Goal: Task Accomplishment & Management: Use online tool/utility

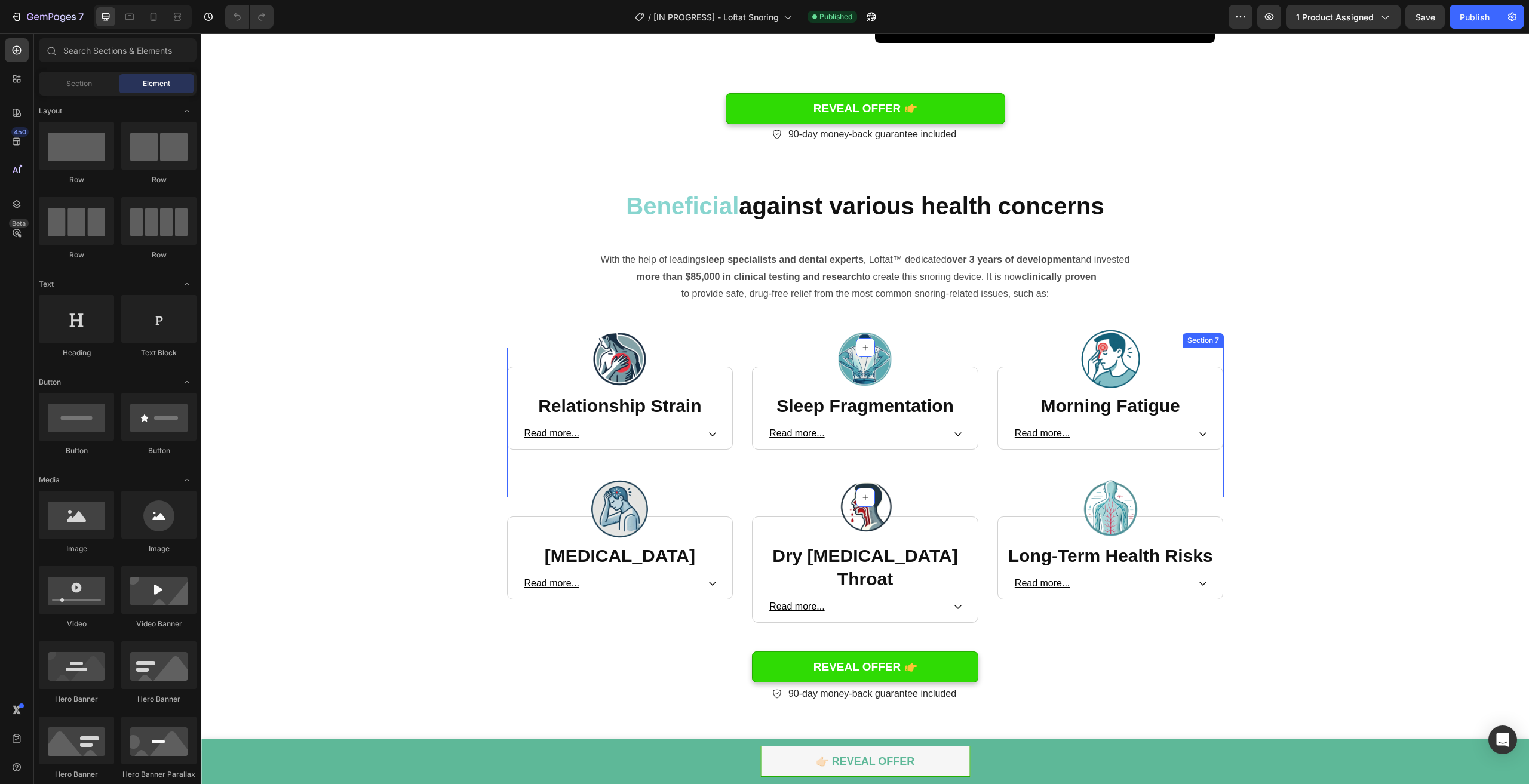
scroll to position [1732, 0]
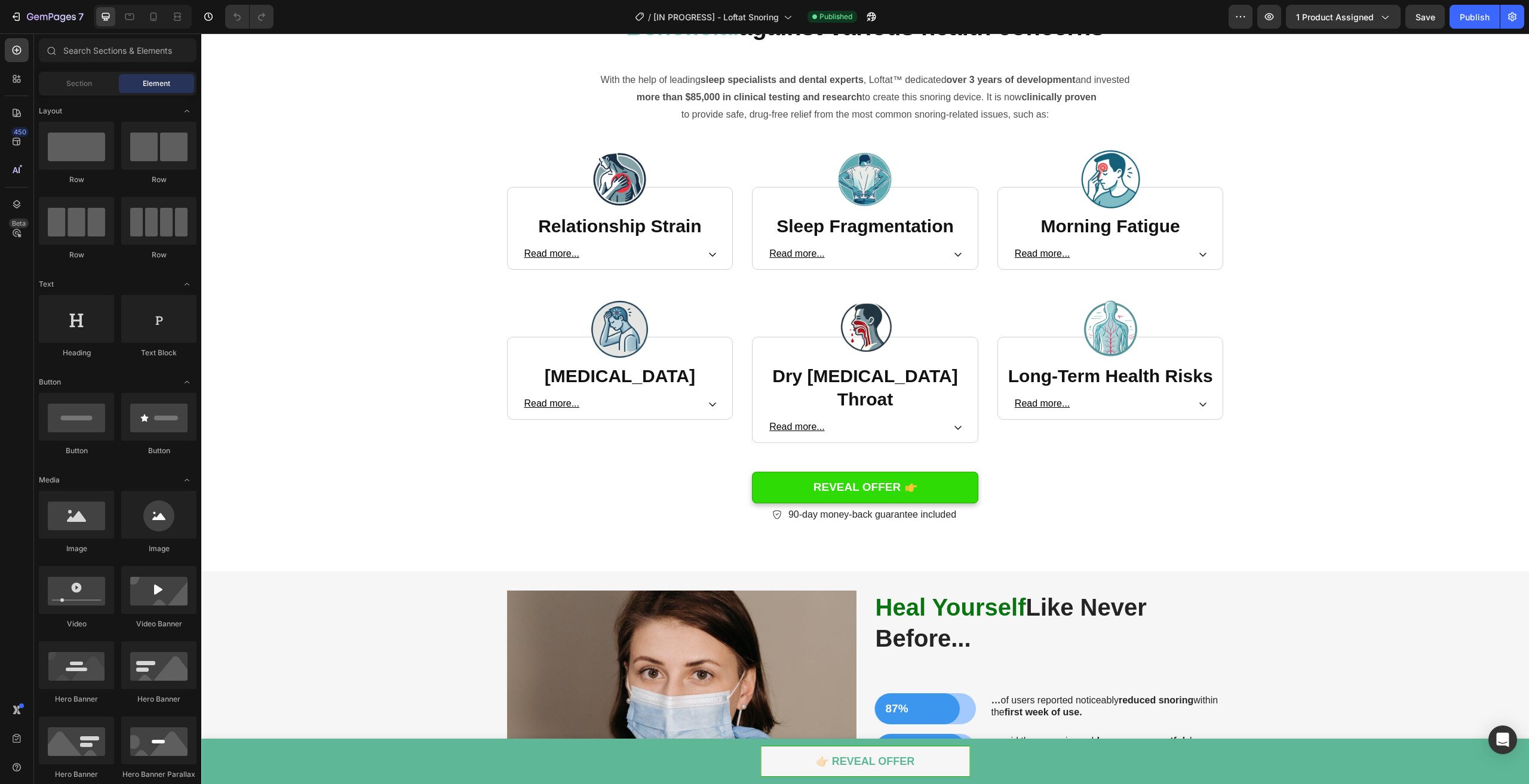
drag, startPoint x: 1520, startPoint y: 307, endPoint x: 1521, endPoint y: 293, distance: 14.0
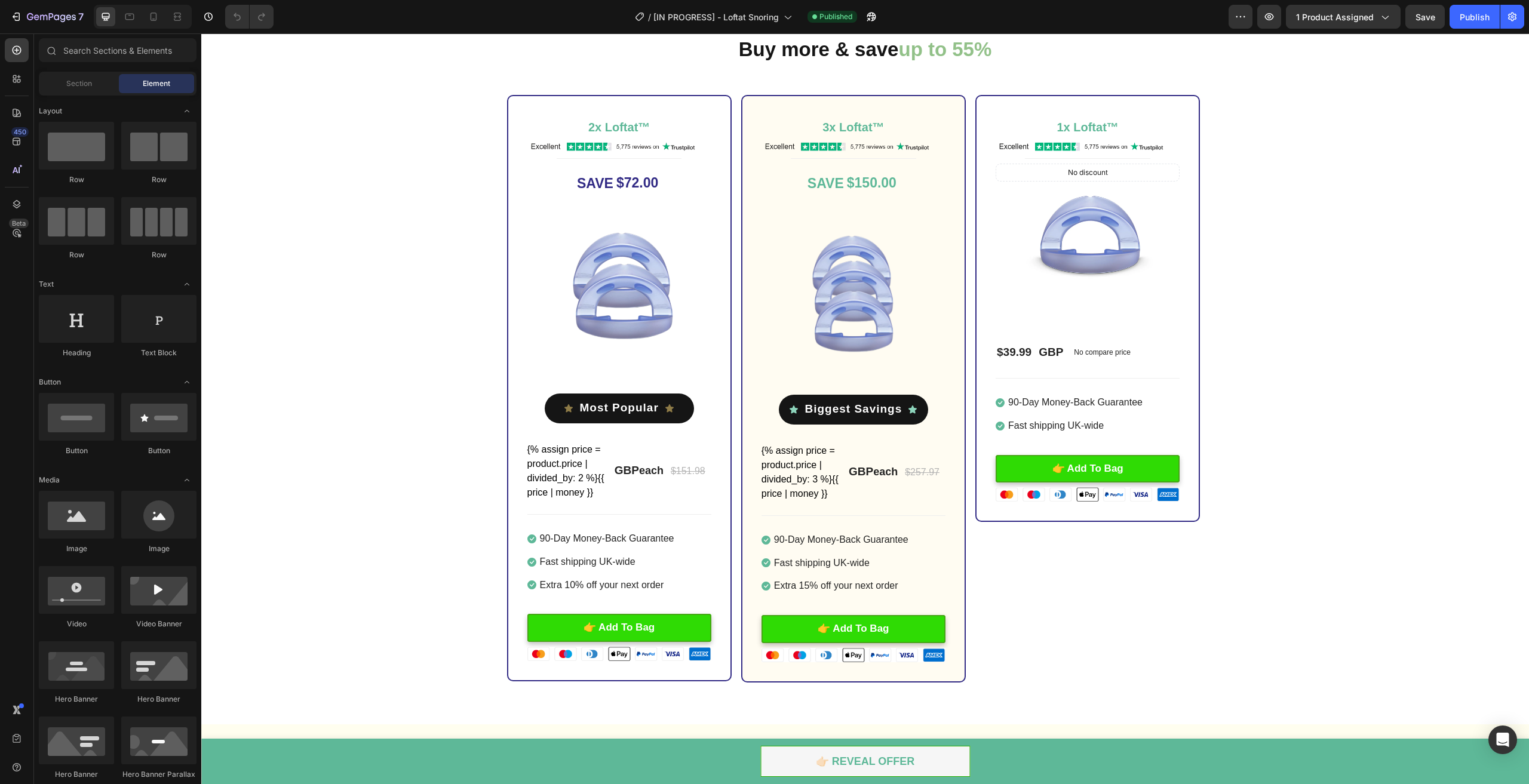
scroll to position [3352, 0]
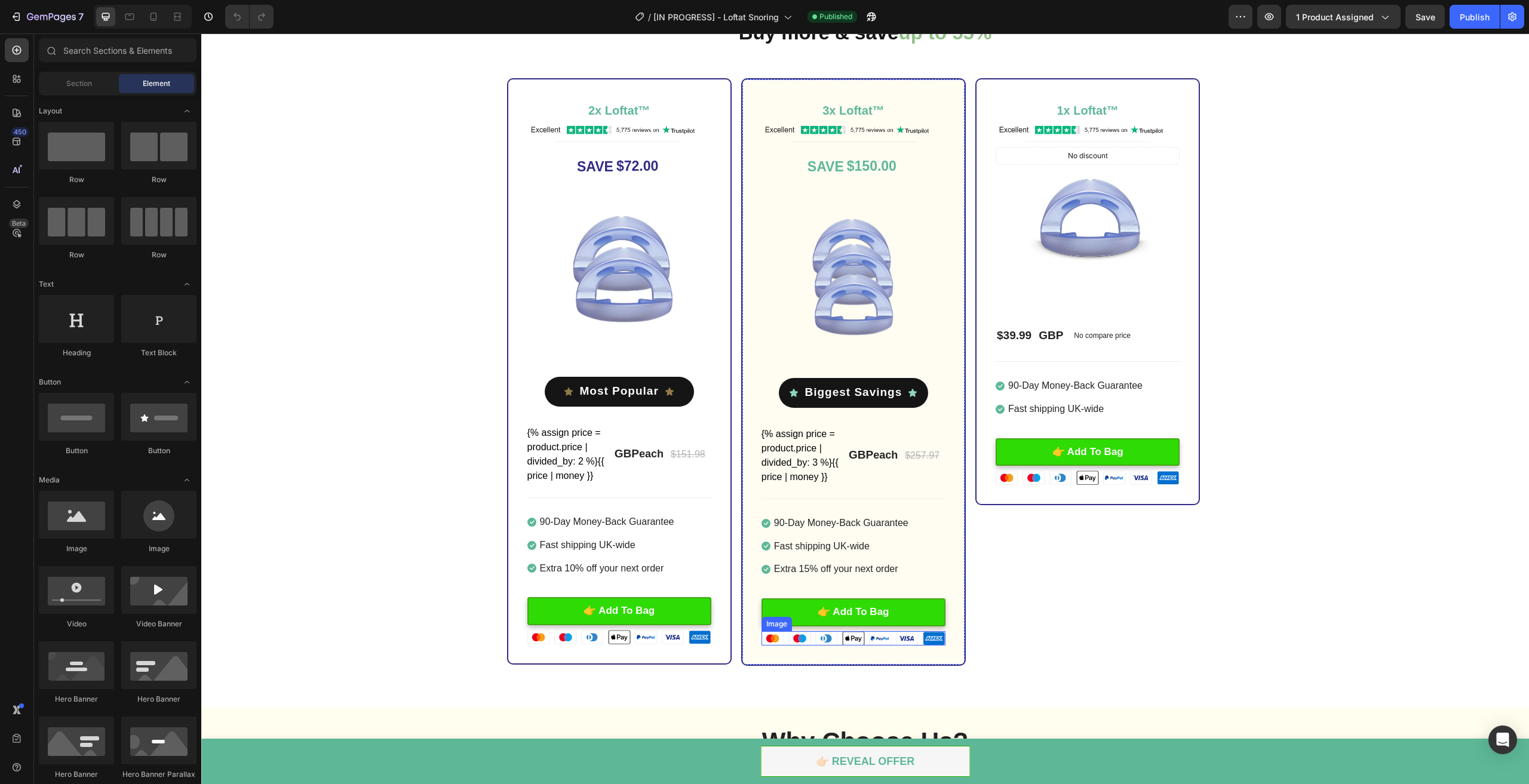
click at [895, 641] on img at bounding box center [853, 638] width 184 height 14
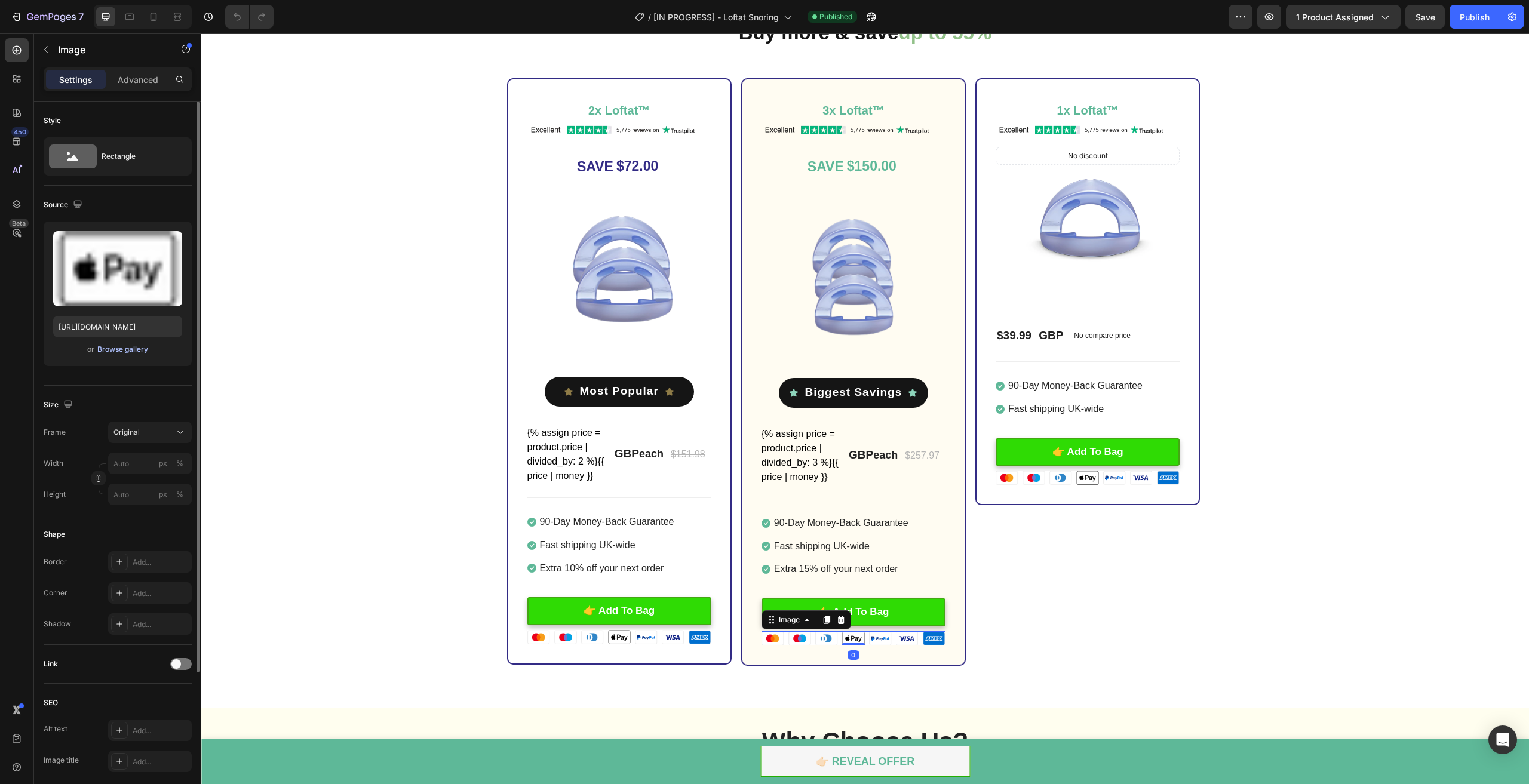
click at [114, 354] on button "Browse gallery" at bounding box center [123, 349] width 52 height 12
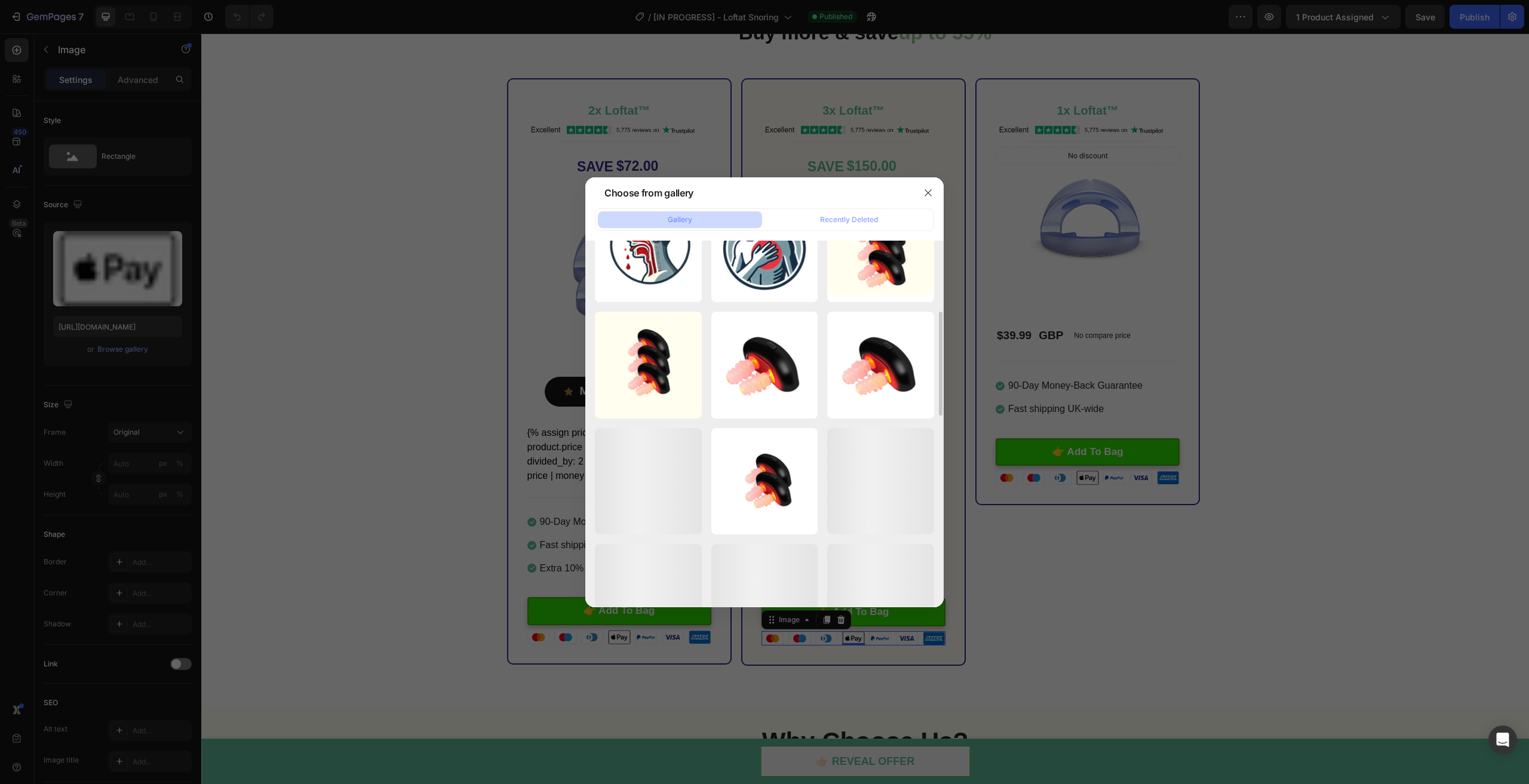
scroll to position [579, 0]
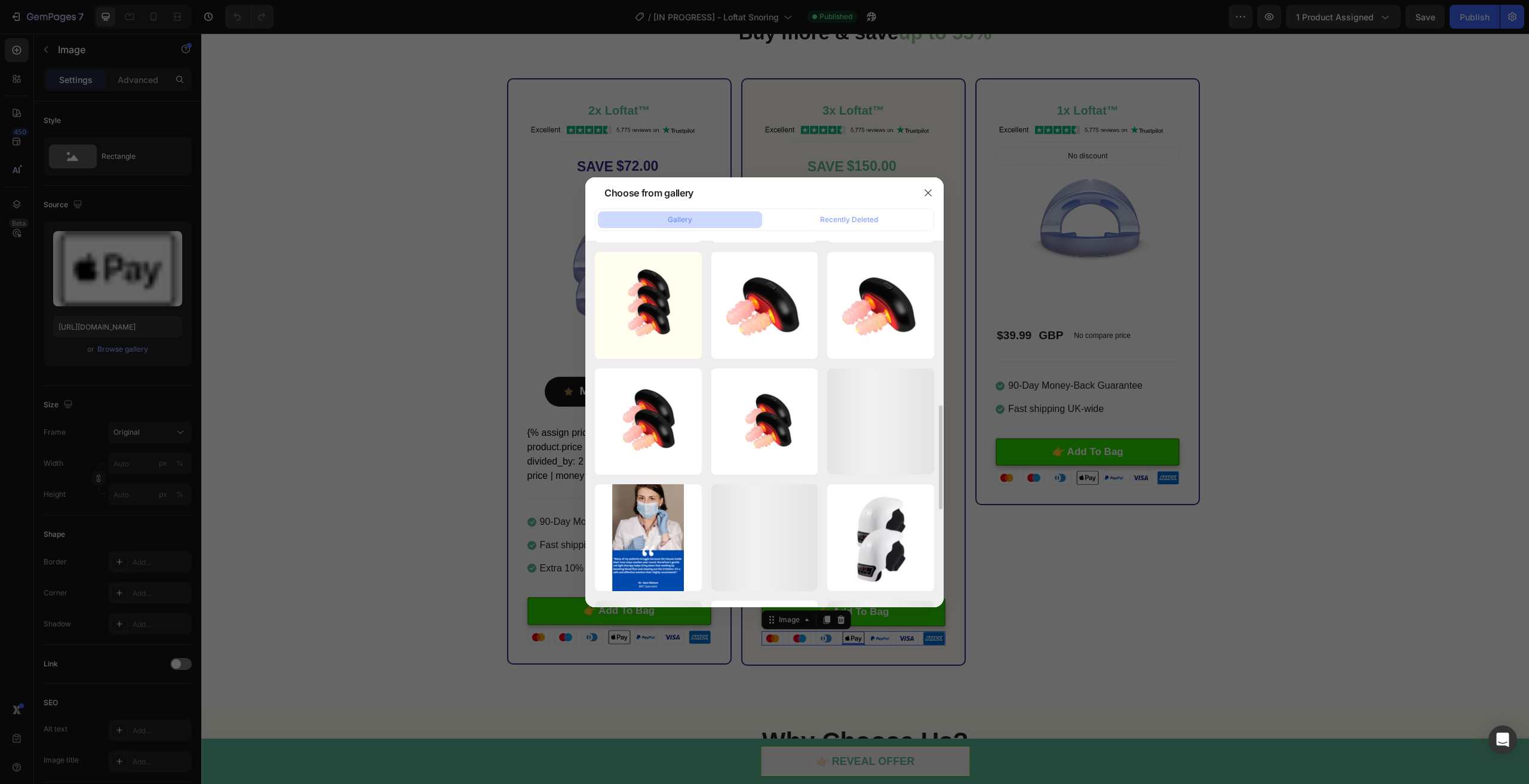
click at [391, 449] on div at bounding box center [764, 392] width 1529 height 784
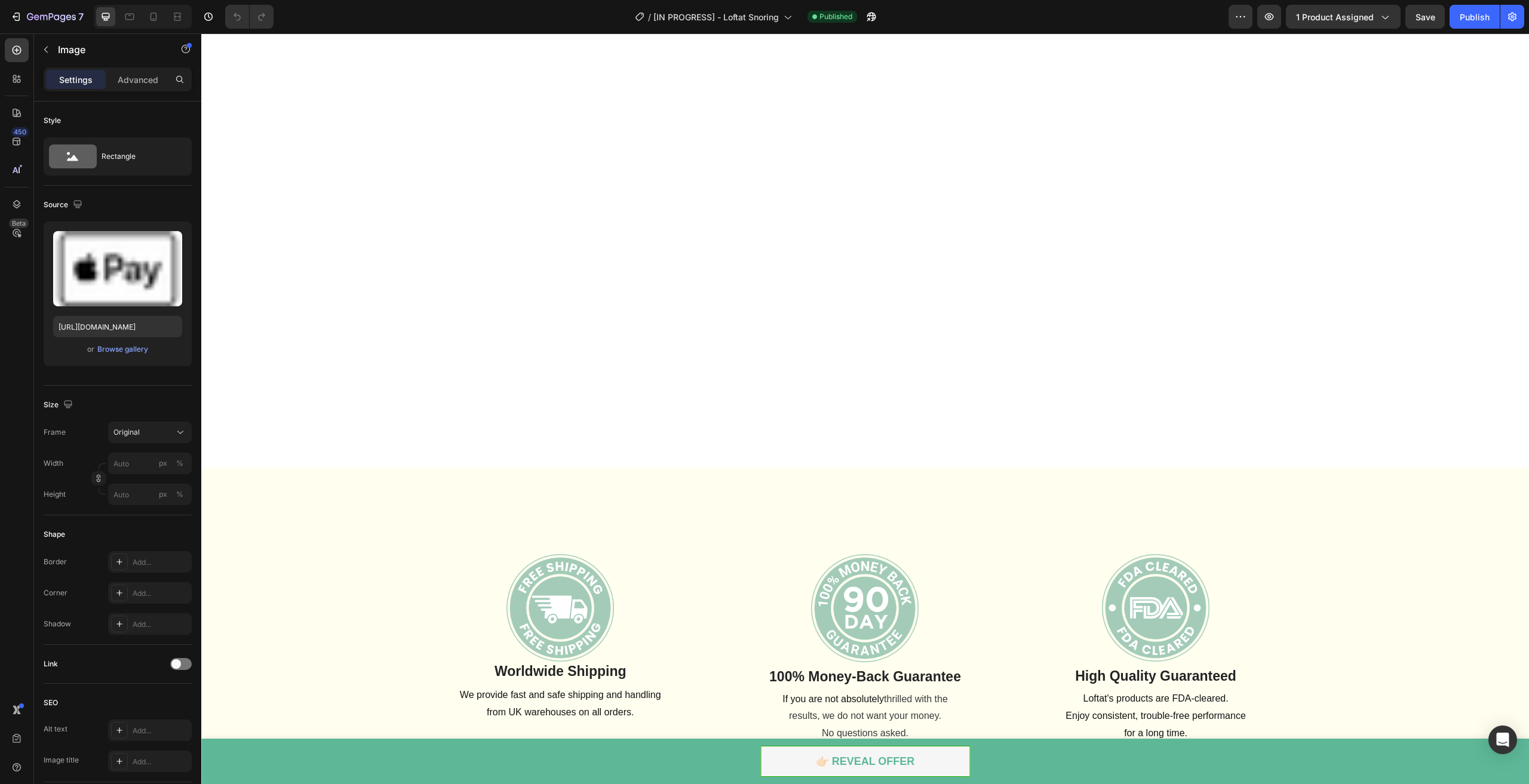
scroll to position [5024, 0]
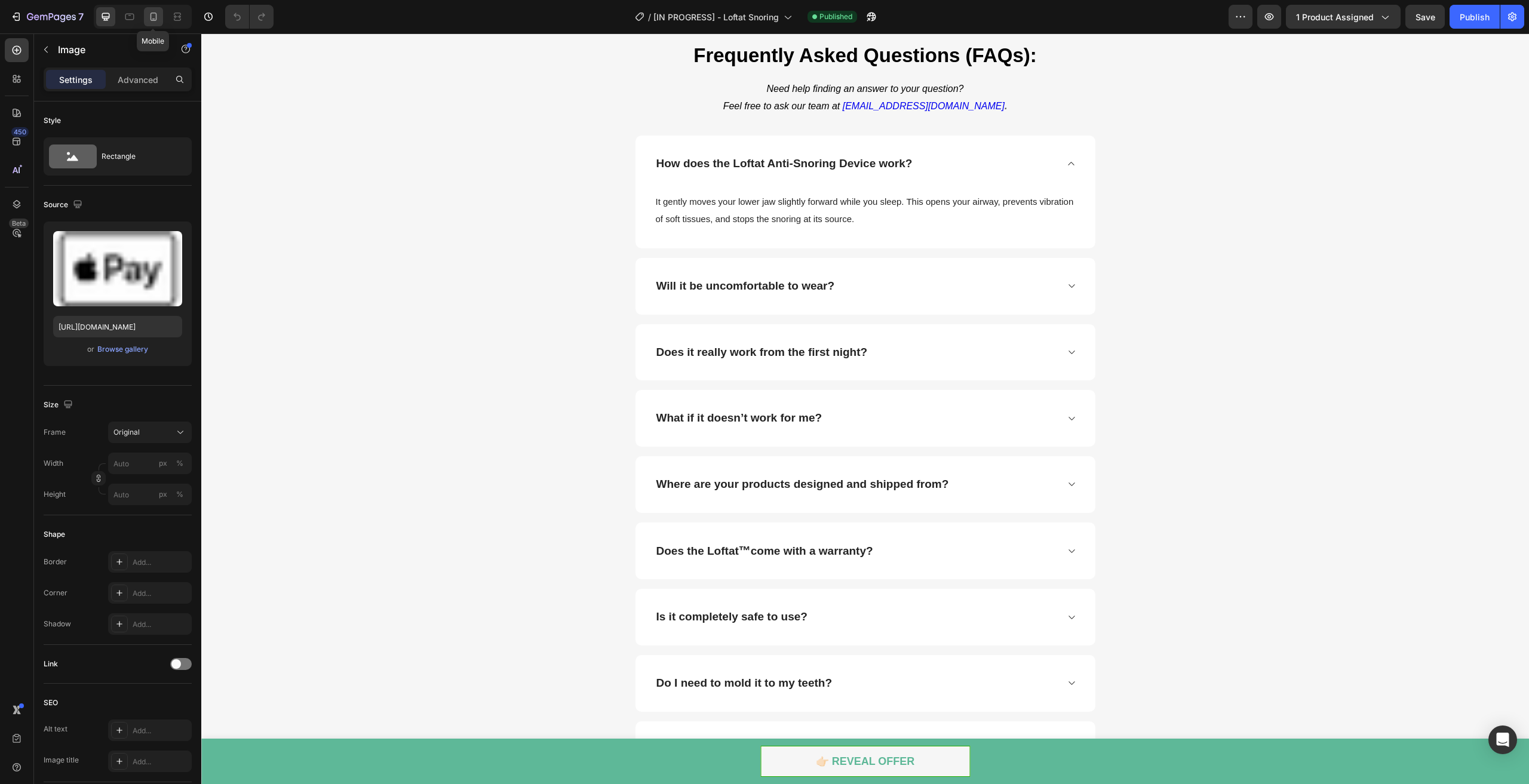
click at [155, 17] on icon at bounding box center [153, 16] width 12 height 12
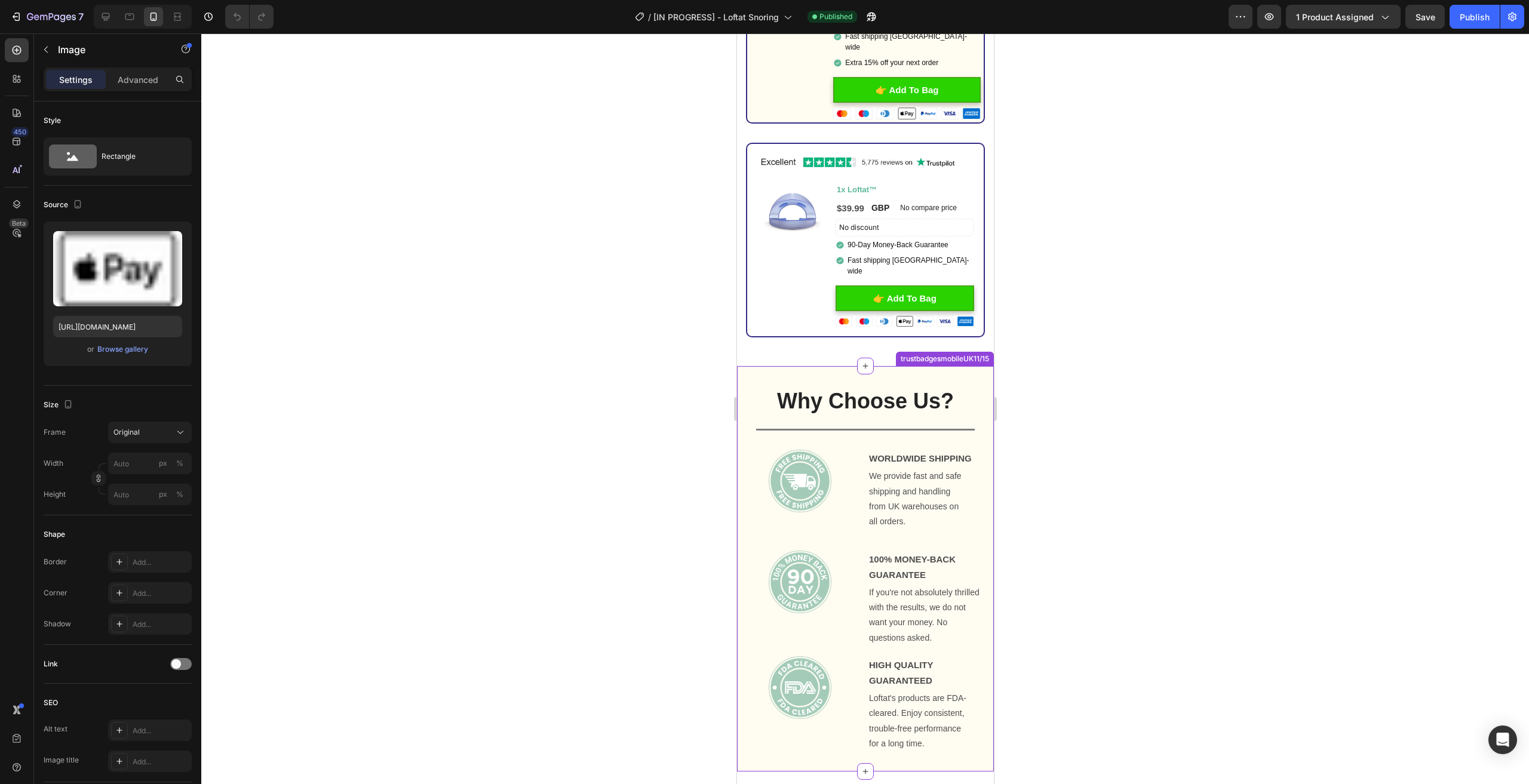
scroll to position [3859, 0]
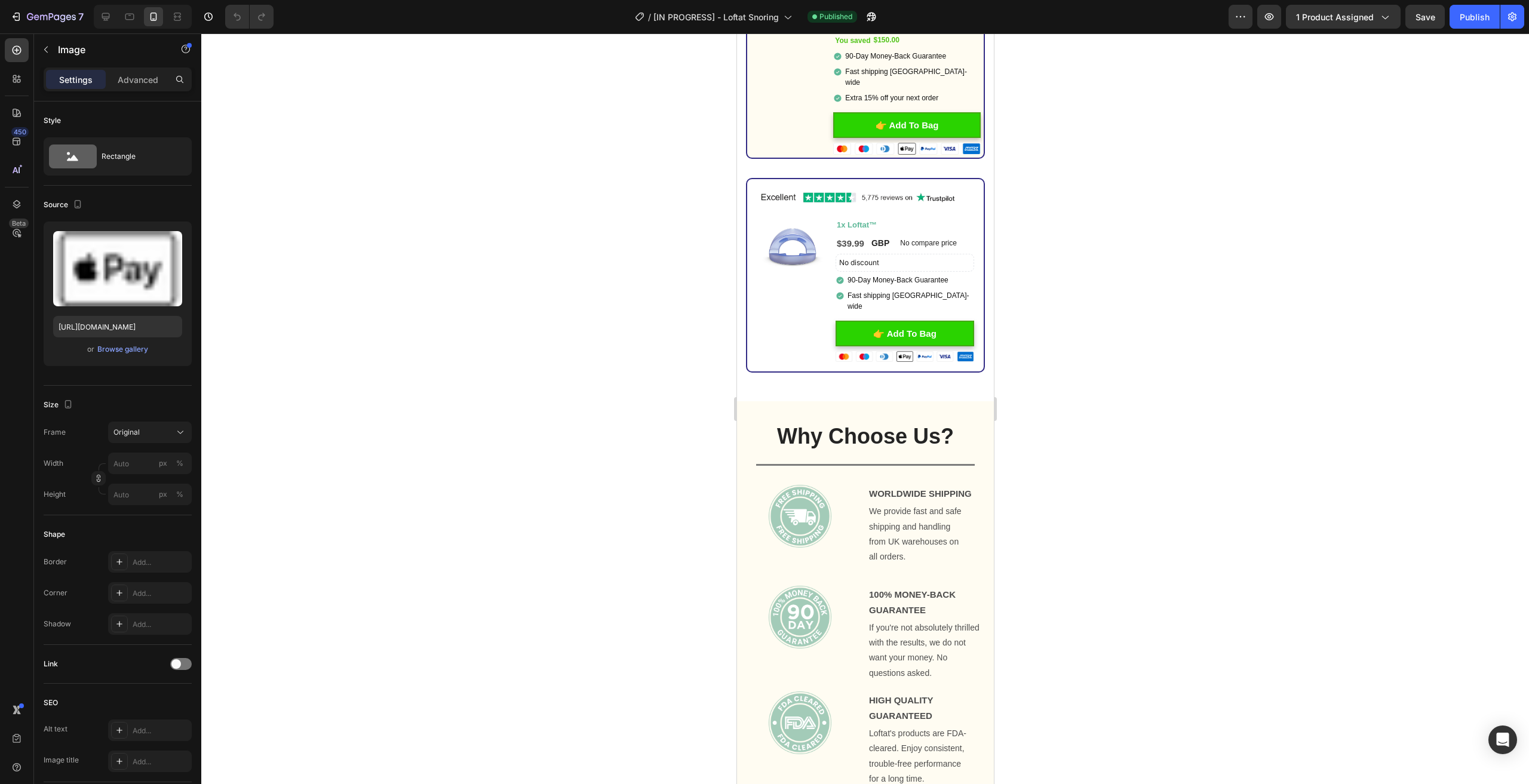
drag, startPoint x: 1103, startPoint y: 358, endPoint x: 1039, endPoint y: 324, distance: 72.5
click at [1098, 312] on div at bounding box center [865, 408] width 1328 height 751
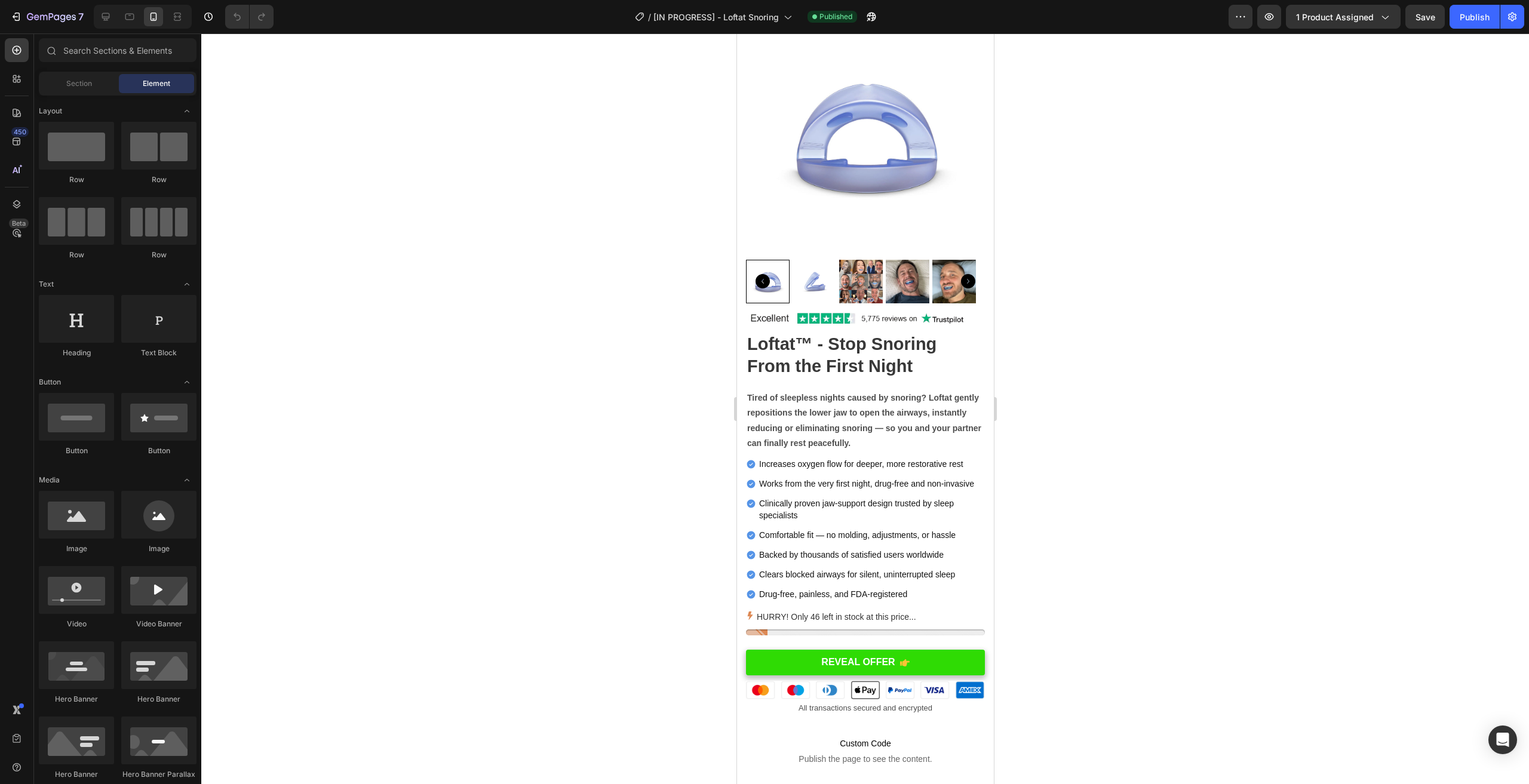
scroll to position [0, 0]
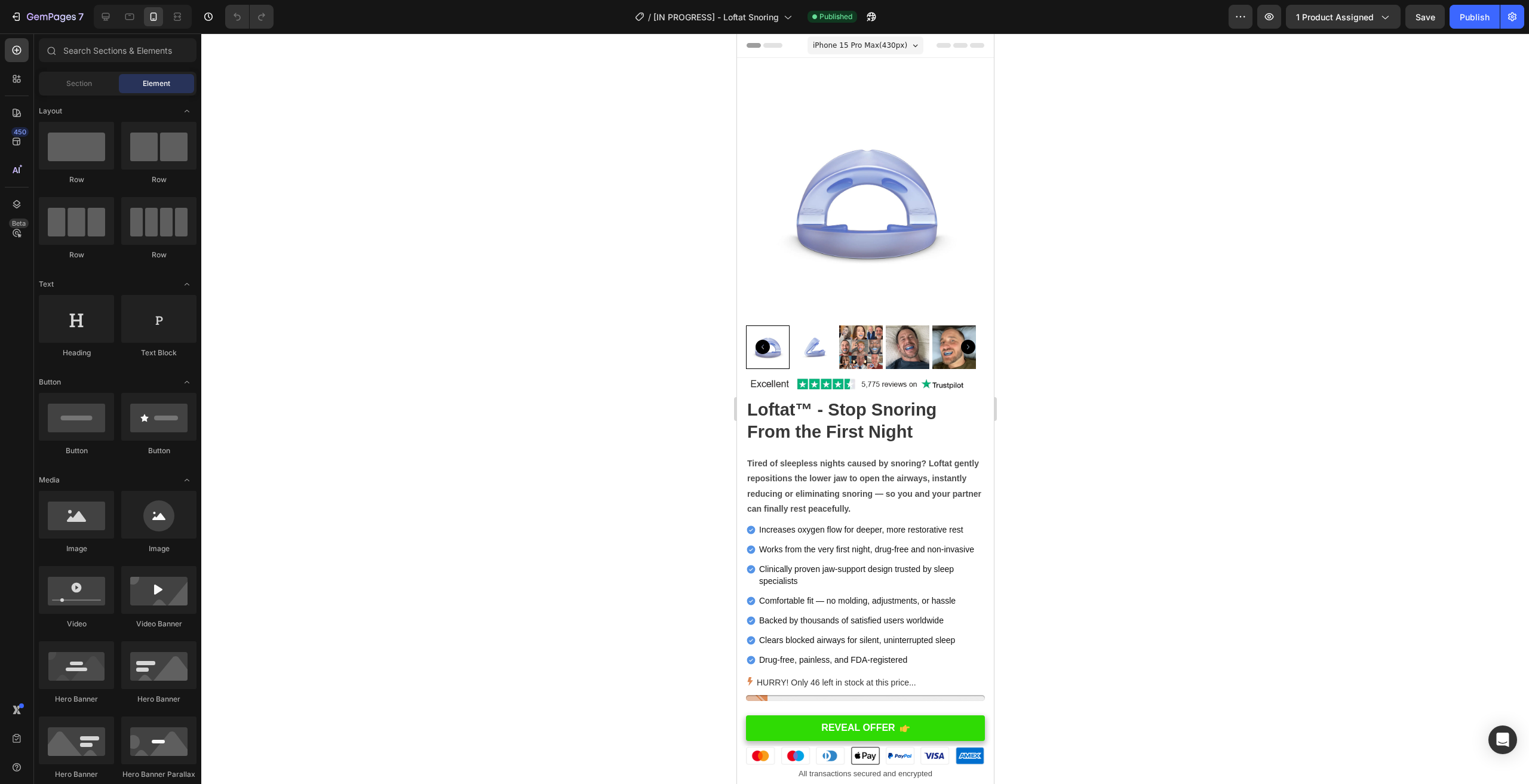
click at [568, 359] on div at bounding box center [865, 408] width 1328 height 751
click at [568, 357] on div at bounding box center [865, 408] width 1328 height 751
click at [557, 359] on div at bounding box center [865, 408] width 1328 height 751
click at [556, 359] on div at bounding box center [865, 408] width 1328 height 751
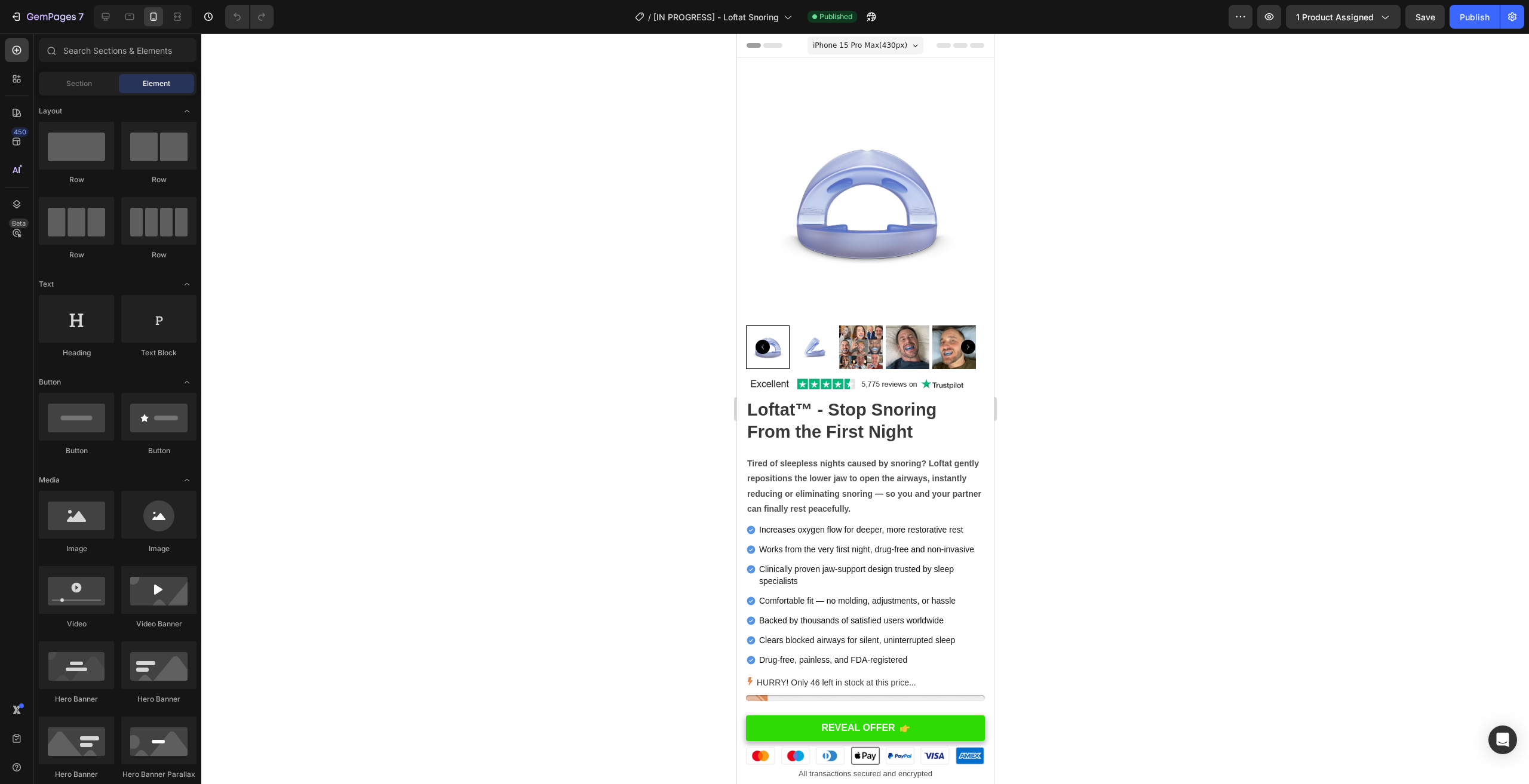
drag, startPoint x: 607, startPoint y: 421, endPoint x: 604, endPoint y: 362, distance: 59.1
click at [604, 362] on div at bounding box center [865, 408] width 1328 height 751
click at [320, 756] on div at bounding box center [865, 408] width 1328 height 751
drag, startPoint x: 415, startPoint y: 522, endPoint x: 319, endPoint y: 167, distance: 367.8
click at [325, 176] on div at bounding box center [865, 408] width 1328 height 751
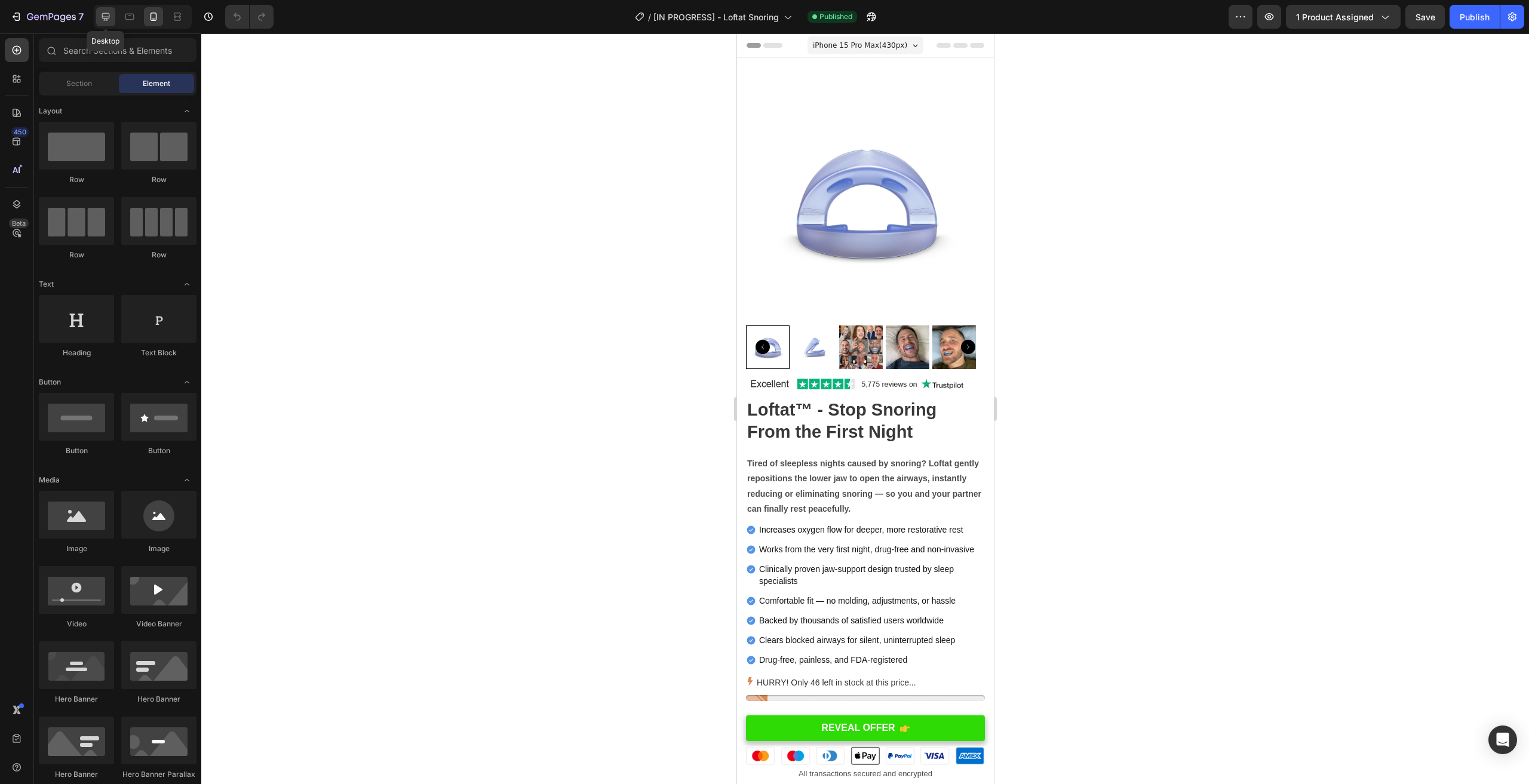
click at [107, 9] on div at bounding box center [106, 16] width 19 height 19
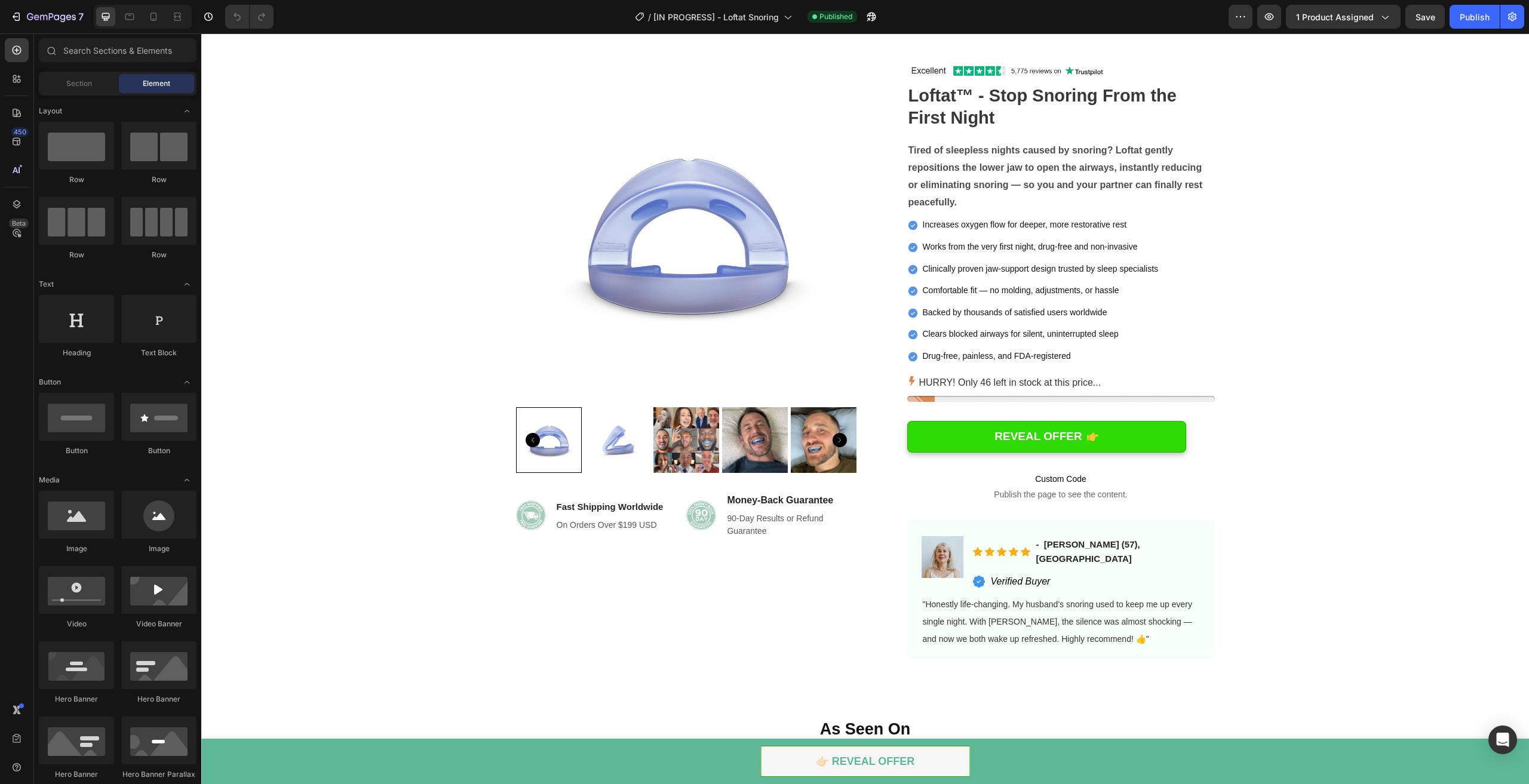
scroll to position [26, 0]
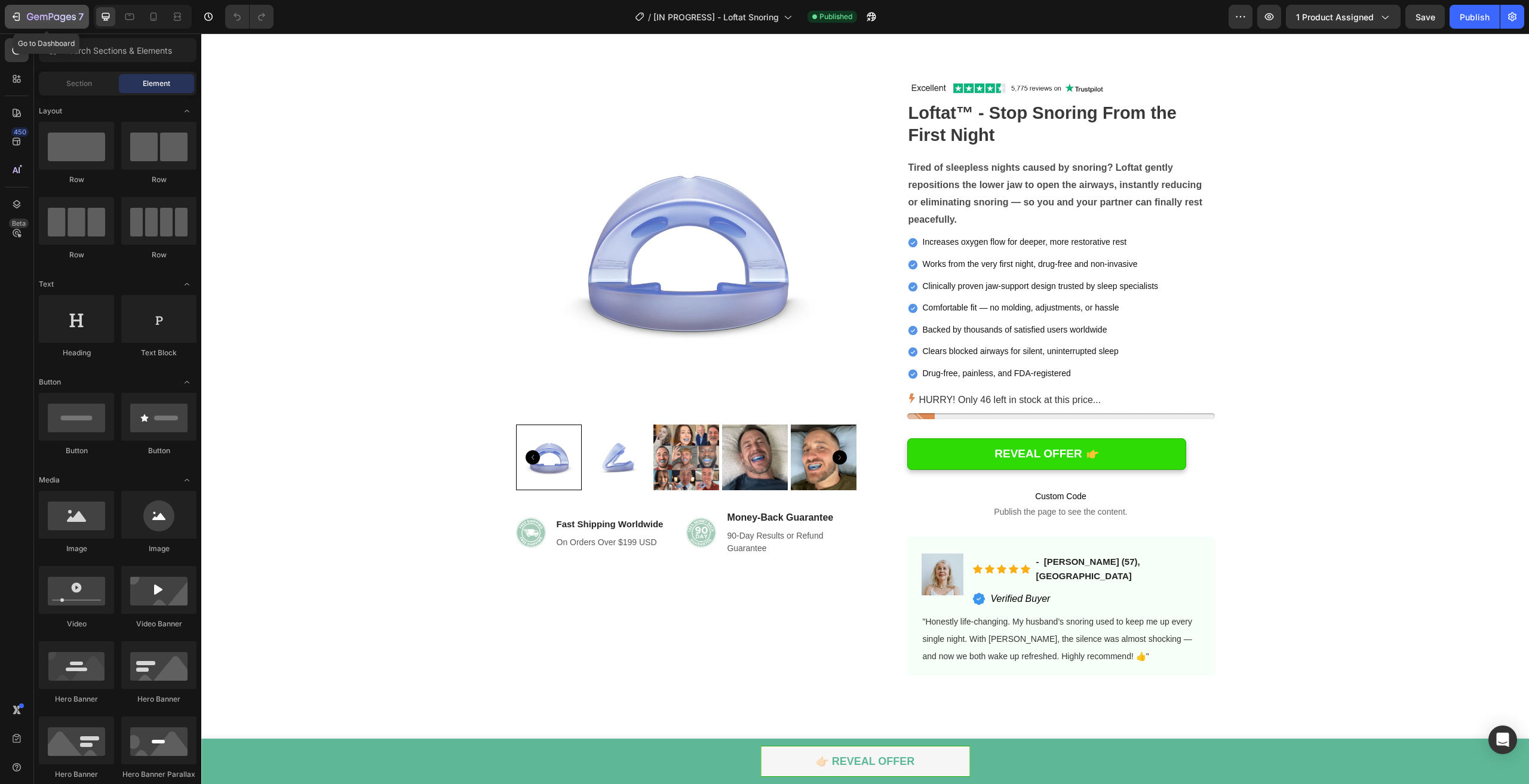
click at [21, 25] on button "7" at bounding box center [47, 16] width 84 height 24
